Goal: Task Accomplishment & Management: Manage account settings

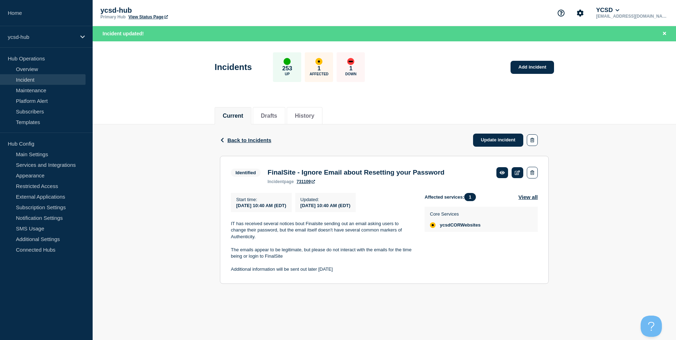
click at [225, 144] on div "Back Back to Incidents Update incident" at bounding box center [384, 140] width 329 height 31
click at [242, 139] on span "Back to Incidents" at bounding box center [249, 140] width 44 height 6
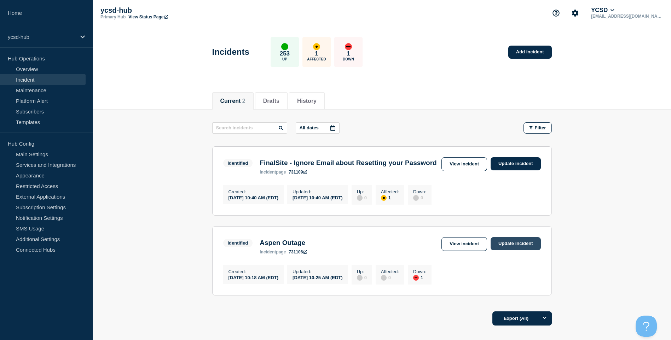
click at [513, 250] on link "Update incident" at bounding box center [516, 243] width 50 height 13
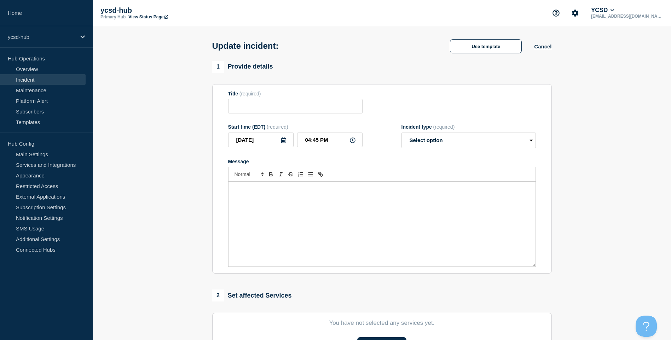
type input "Aspen Outage"
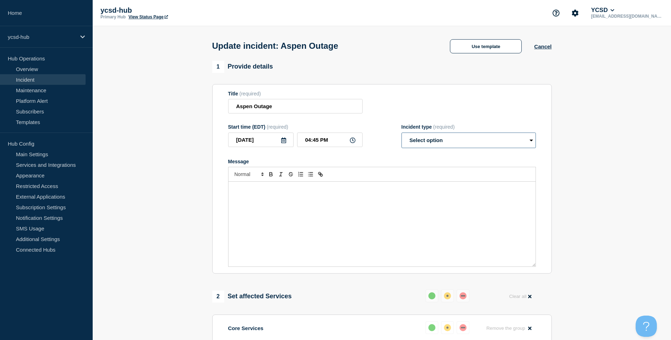
click at [430, 146] on select "Select option Investigating Identified Monitoring Resolved" at bounding box center [469, 141] width 134 height 16
select select "resolved"
click at [402, 134] on select "Select option Investigating Identified Monitoring Resolved" at bounding box center [469, 141] width 134 height 16
click at [378, 206] on div "Message" at bounding box center [382, 224] width 307 height 85
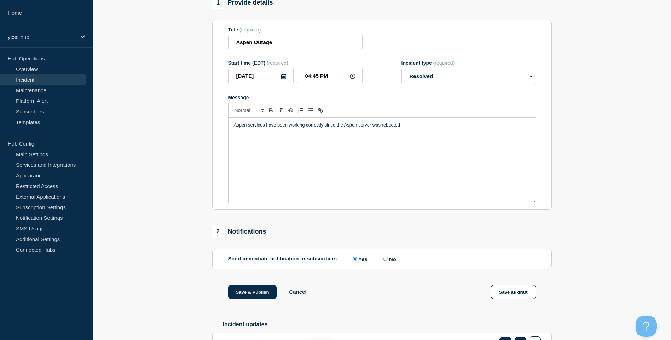
scroll to position [136, 0]
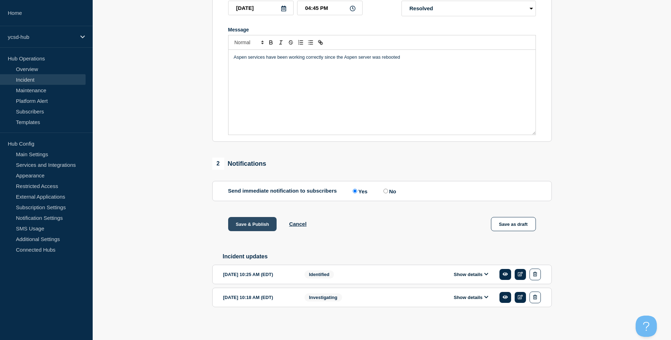
click at [259, 222] on button "Save & Publish" at bounding box center [252, 224] width 49 height 14
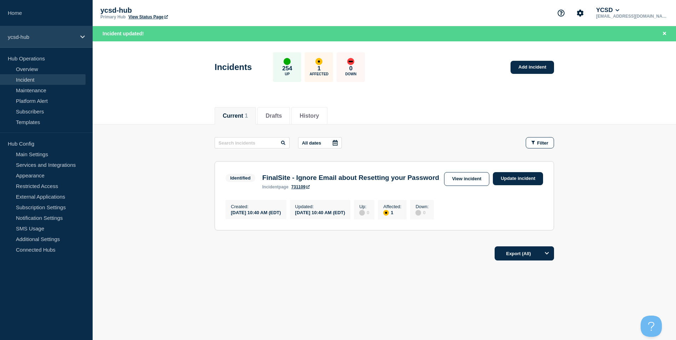
click at [39, 38] on p "ycsd-hub" at bounding box center [42, 37] width 68 height 6
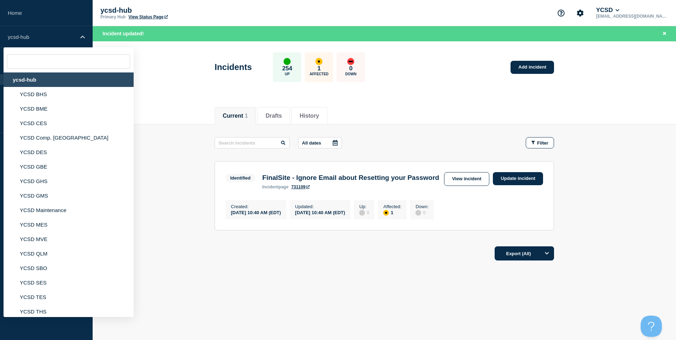
click at [61, 81] on div "ycsd-hub" at bounding box center [69, 80] width 130 height 15
click at [213, 74] on div "Incidents 254 Up 1 Affected 0 Down Add incident" at bounding box center [385, 64] width 356 height 43
